Goal: Check status: Check status

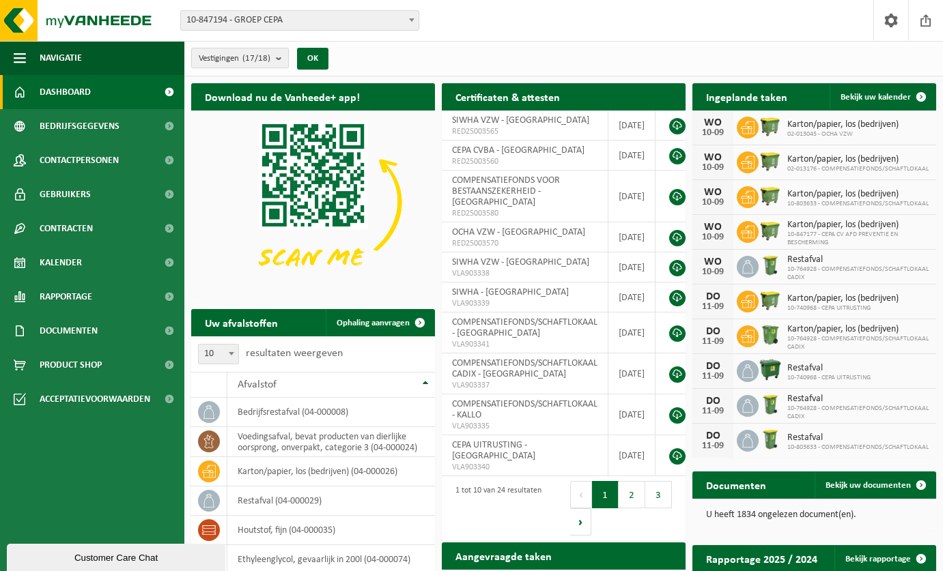
click at [279, 59] on b "submit" at bounding box center [282, 57] width 12 height 19
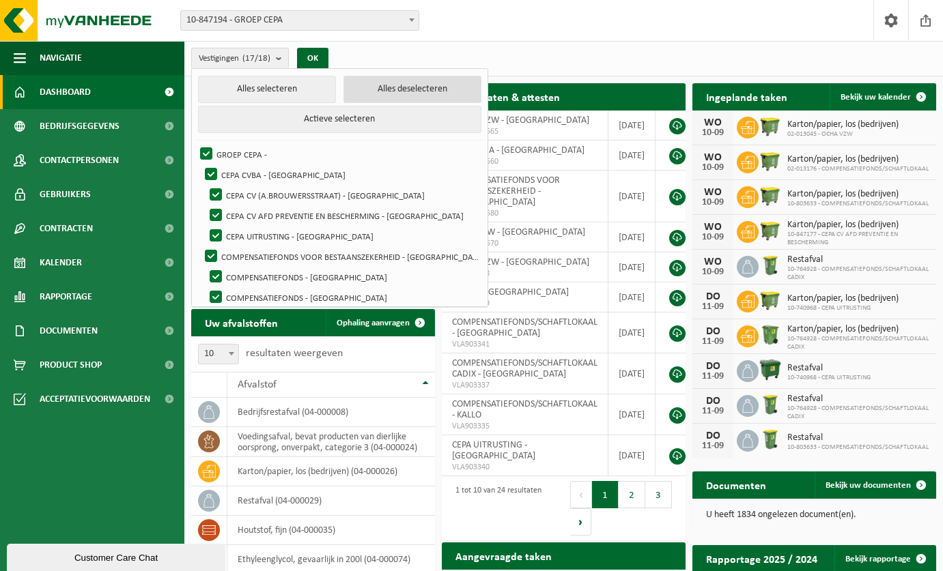
click at [389, 90] on button "Alles deselecteren" at bounding box center [412, 89] width 138 height 27
checkbox input "false"
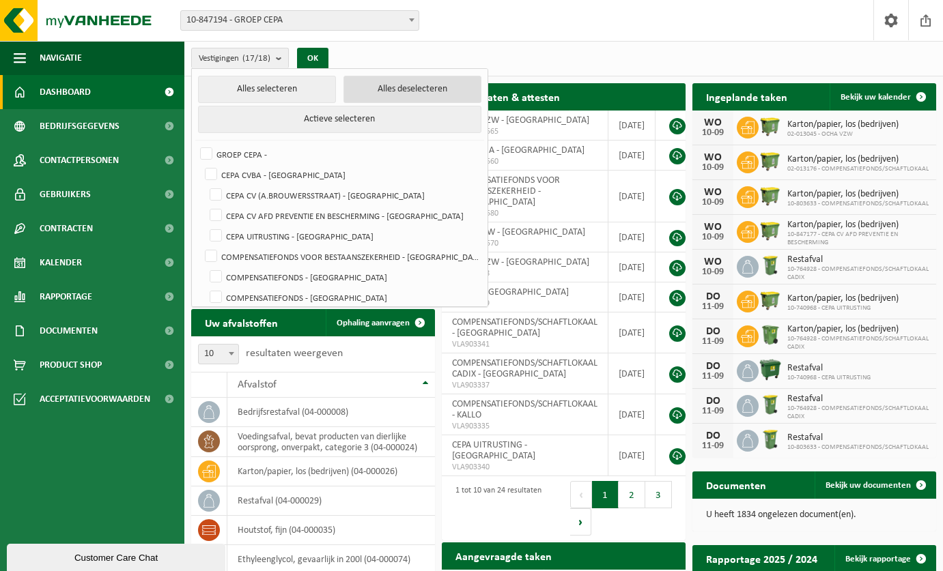
checkbox input "false"
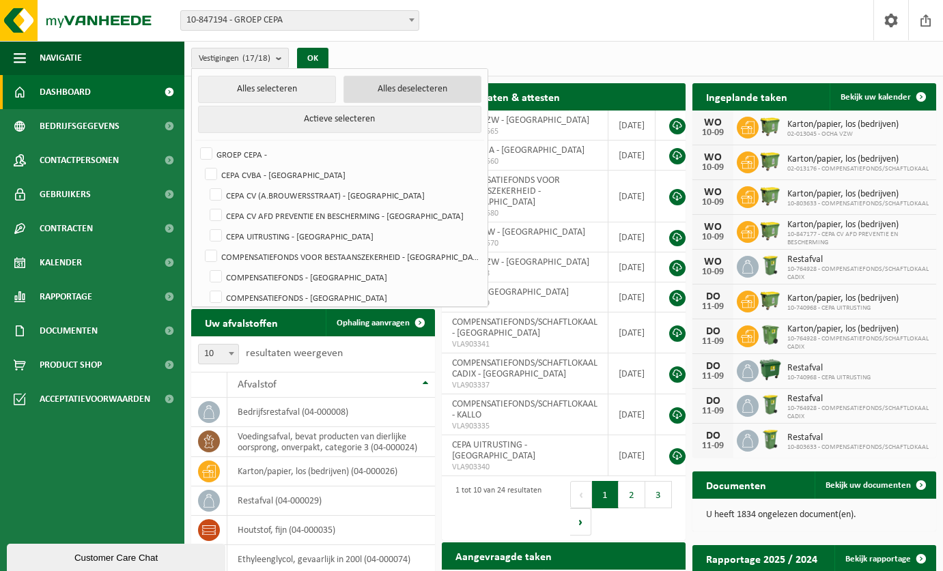
checkbox input "false"
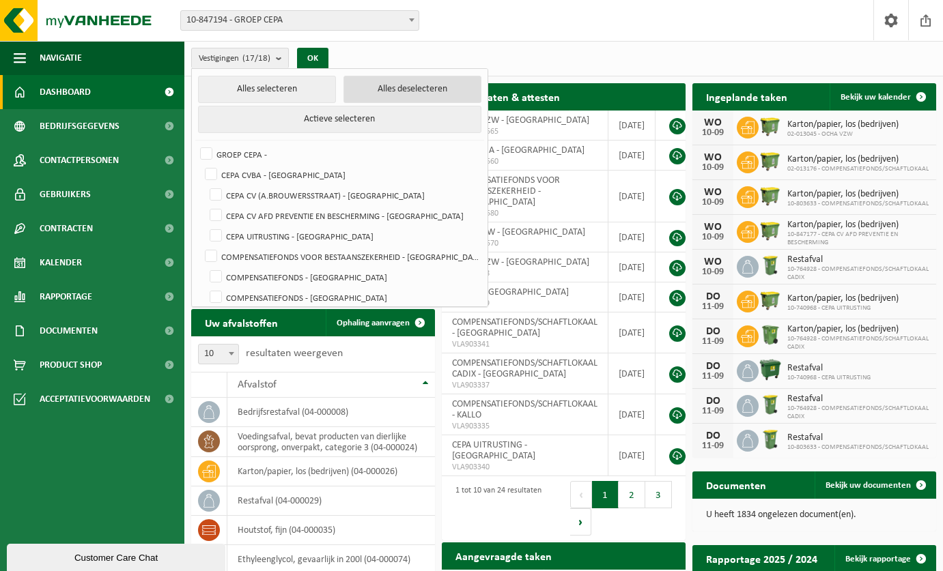
checkbox input "false"
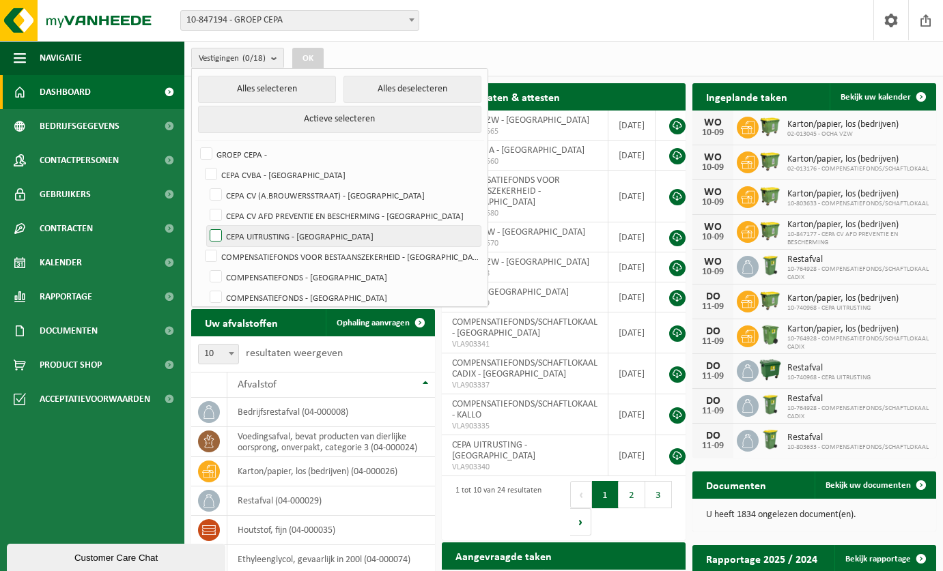
click at [360, 238] on label "CEPA UITRUSTING - [GEOGRAPHIC_DATA]" at bounding box center [344, 236] width 274 height 20
click at [205, 226] on input "CEPA UITRUSTING - [GEOGRAPHIC_DATA]" at bounding box center [204, 225] width 1 height 1
checkbox input "true"
click at [302, 56] on button "OK" at bounding box center [307, 59] width 31 height 22
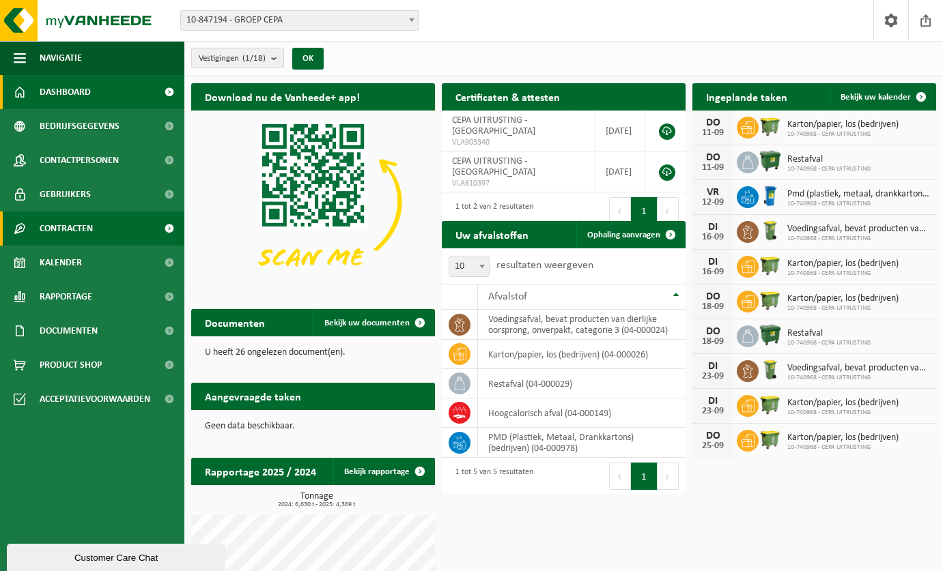
click at [79, 233] on span "Contracten" at bounding box center [66, 229] width 53 height 34
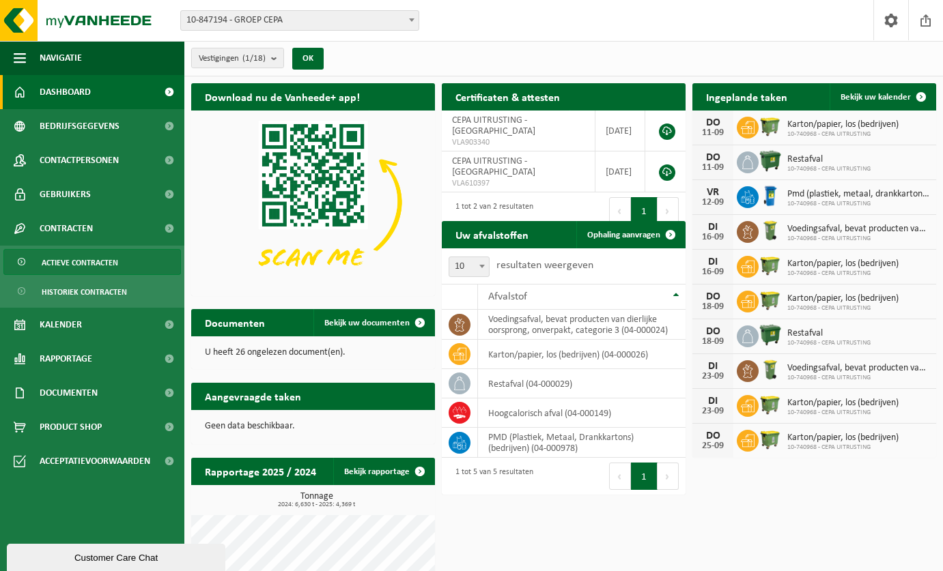
click at [92, 261] on span "Actieve contracten" at bounding box center [80, 263] width 76 height 26
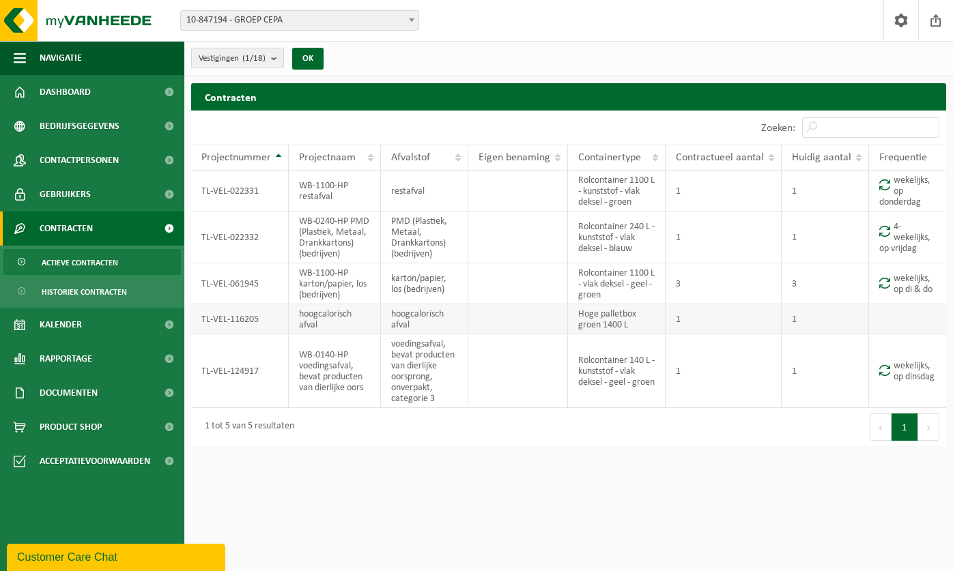
click at [268, 322] on td "TL-VEL-116205" at bounding box center [240, 319] width 98 height 30
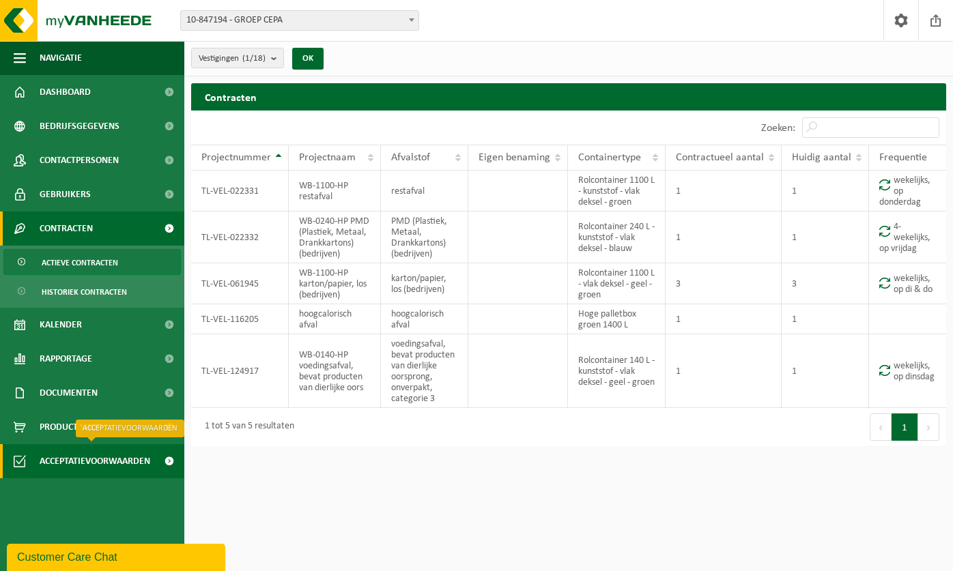
click at [115, 461] on span "Acceptatievoorwaarden" at bounding box center [95, 461] width 111 height 34
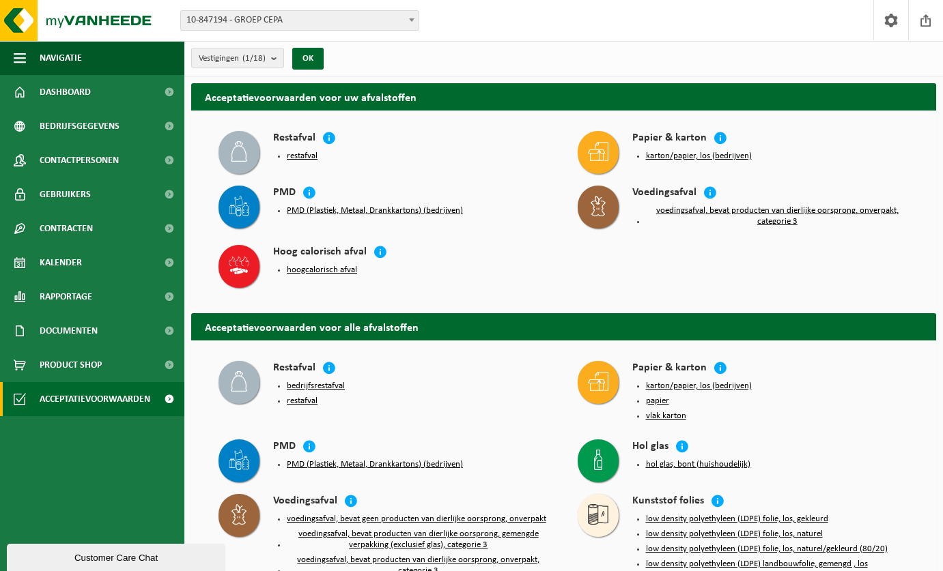
click at [330, 268] on button "hoogcalorisch afval" at bounding box center [322, 270] width 70 height 11
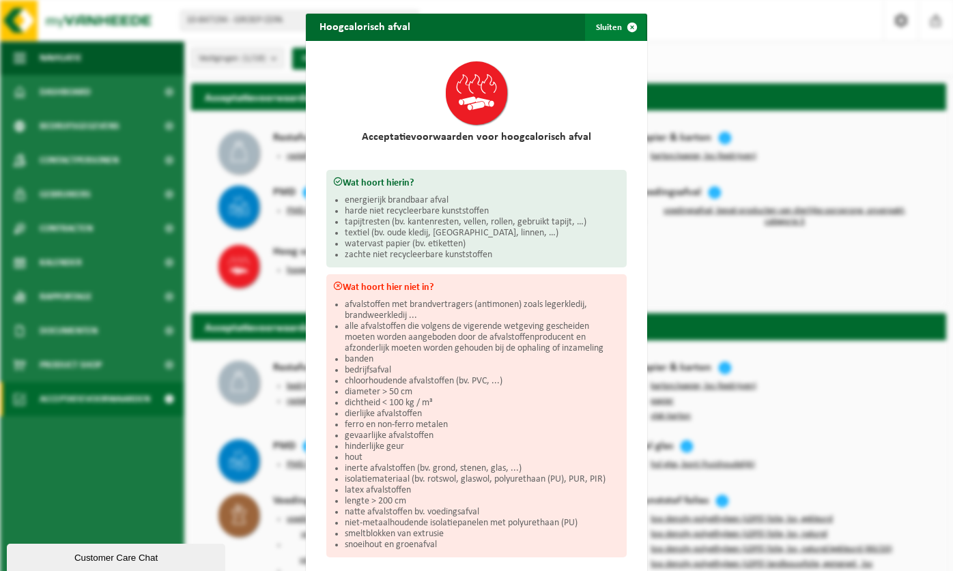
click at [606, 25] on button "Sluiten" at bounding box center [615, 27] width 61 height 27
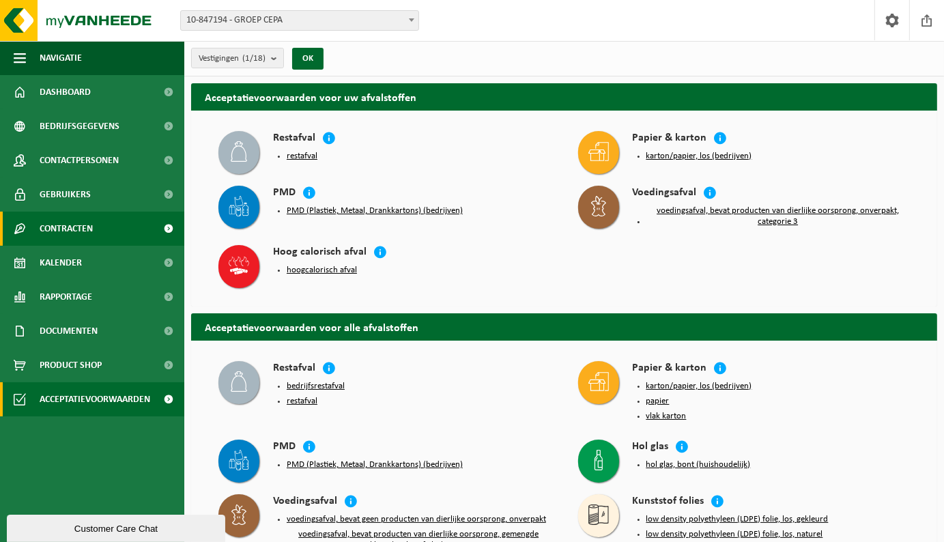
click at [84, 227] on span "Contracten" at bounding box center [66, 229] width 53 height 34
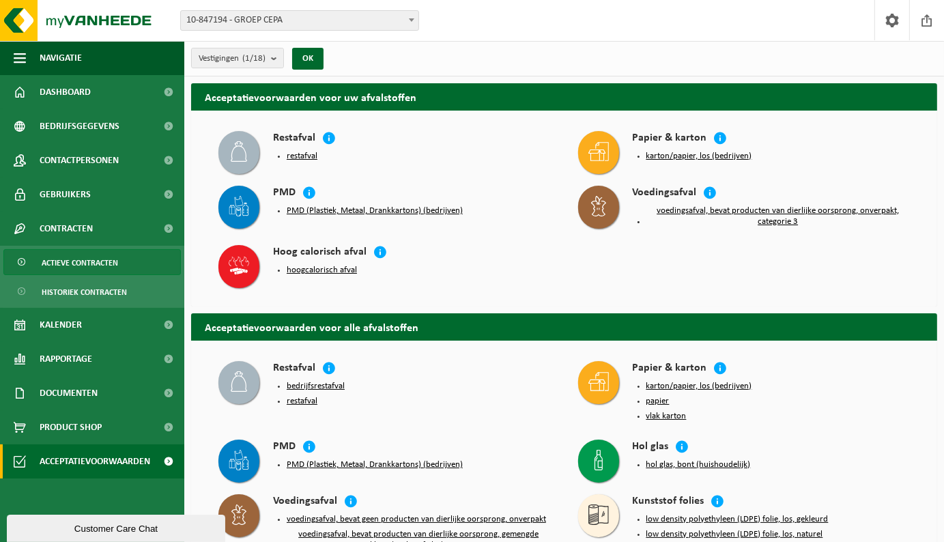
click at [89, 260] on span "Actieve contracten" at bounding box center [80, 263] width 76 height 26
